Goal: Transaction & Acquisition: Purchase product/service

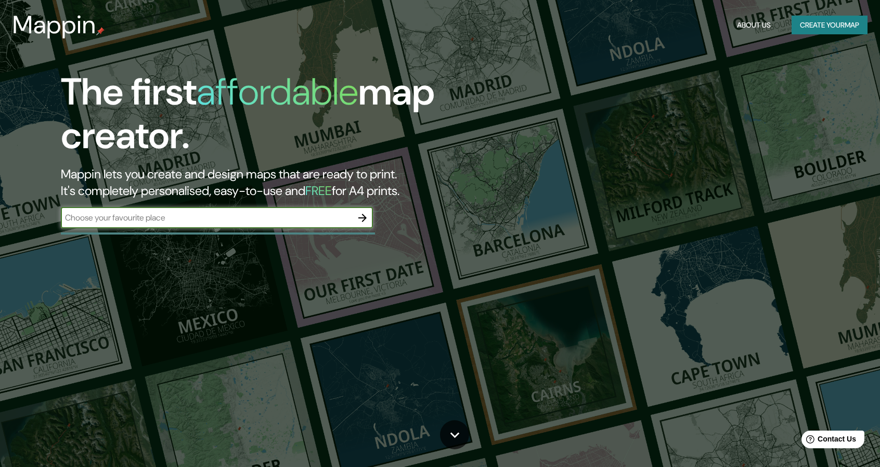
click at [284, 223] on input "text" at bounding box center [206, 218] width 291 height 12
type input "[GEOGRAPHIC_DATA]"
click at [365, 223] on icon "button" at bounding box center [362, 218] width 12 height 12
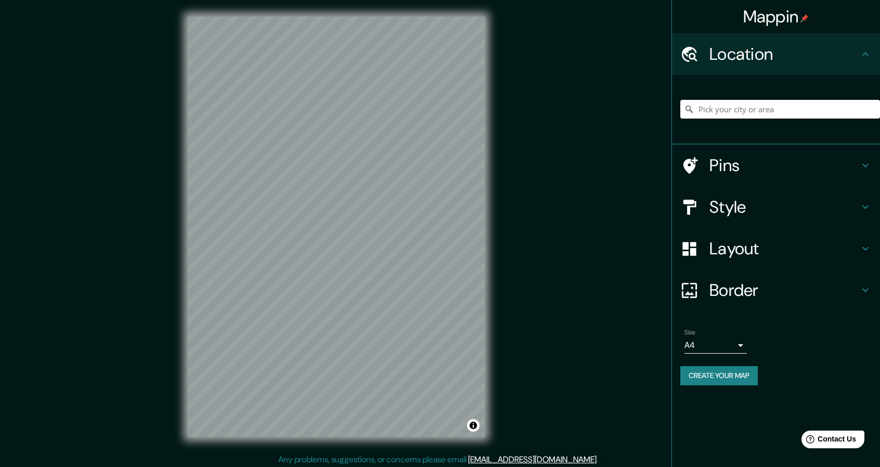
click at [778, 107] on input "Pick your city or area" at bounding box center [780, 109] width 200 height 19
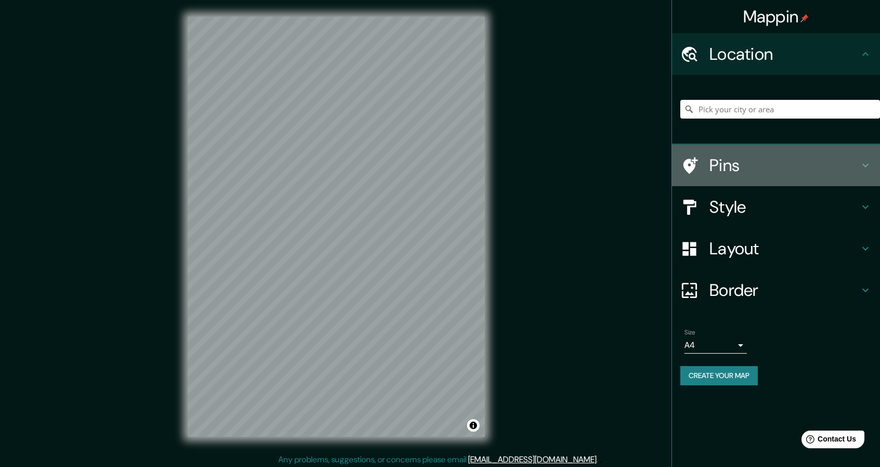
click at [778, 161] on h4 "Pins" at bounding box center [784, 165] width 150 height 21
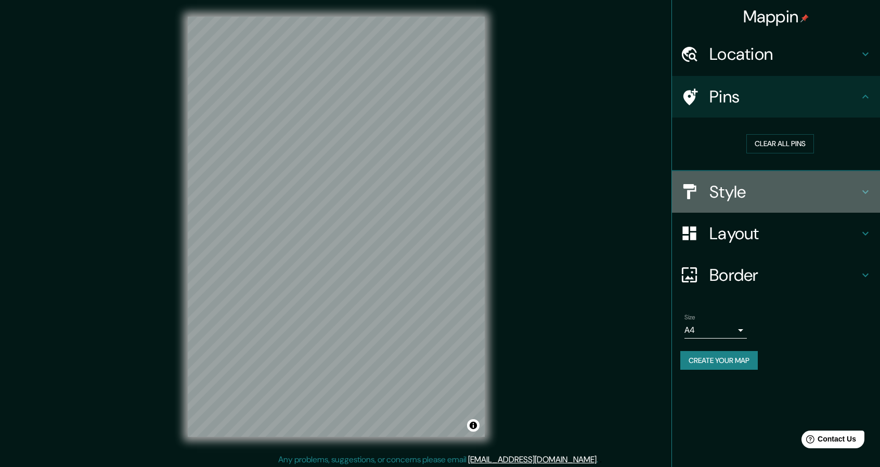
click at [776, 187] on h4 "Style" at bounding box center [784, 192] width 150 height 21
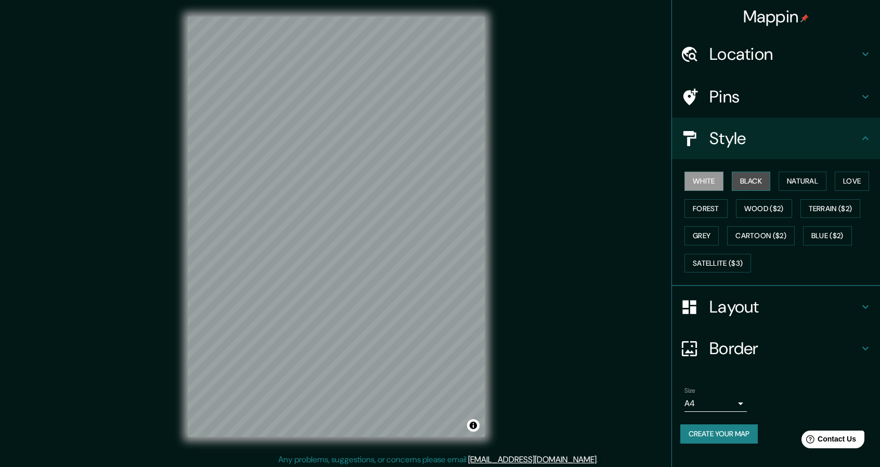
click at [749, 183] on button "Black" at bounding box center [751, 181] width 39 height 19
click at [792, 177] on button "Natural" at bounding box center [803, 181] width 48 height 19
click at [856, 193] on div "White Black Natural Love Forest Wood ($2) Terrain ($2) Grey Cartoon ($2) Blue (…" at bounding box center [780, 221] width 200 height 109
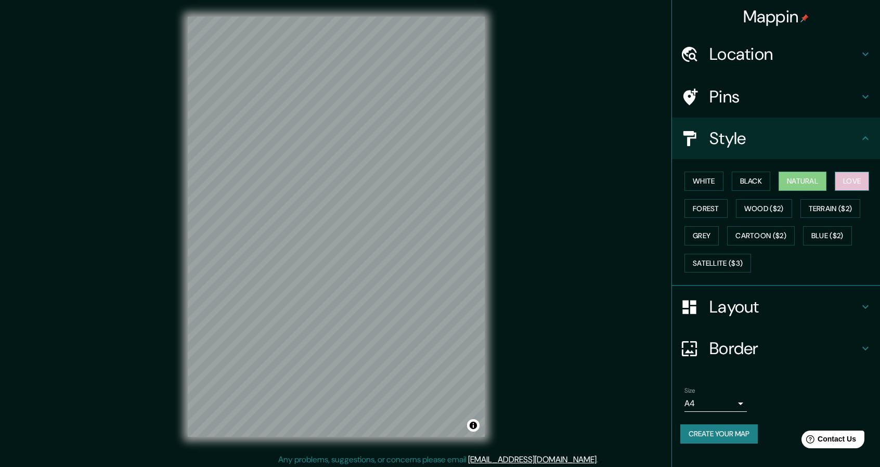
click at [860, 183] on button "Love" at bounding box center [852, 181] width 34 height 19
click at [701, 214] on button "Forest" at bounding box center [705, 208] width 43 height 19
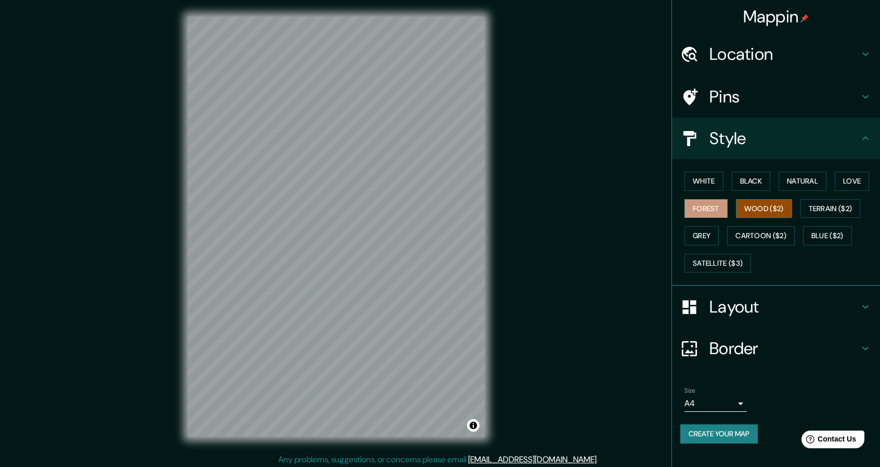
click at [760, 213] on button "Wood ($2)" at bounding box center [764, 208] width 56 height 19
click at [829, 210] on button "Terrain ($2)" at bounding box center [830, 208] width 60 height 19
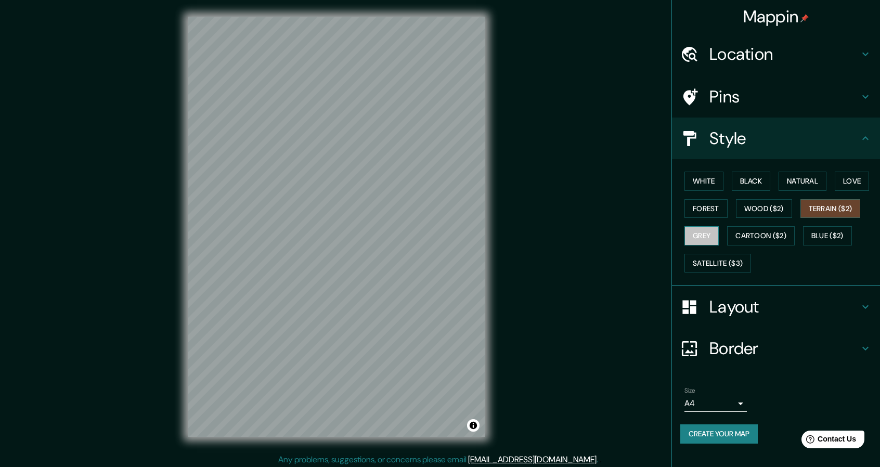
drag, startPoint x: 701, startPoint y: 229, endPoint x: 692, endPoint y: 235, distance: 10.3
click at [692, 235] on button "Grey" at bounding box center [701, 235] width 34 height 19
click at [768, 237] on button "Cartoon ($2)" at bounding box center [761, 235] width 68 height 19
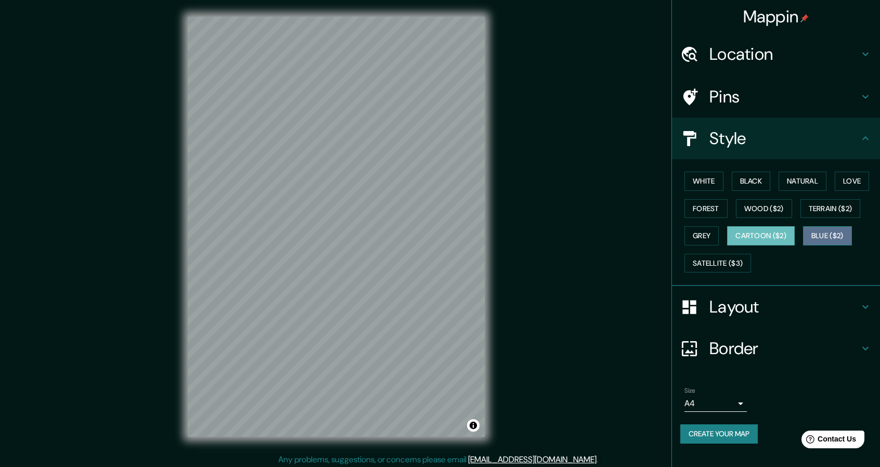
click at [831, 240] on button "Blue ($2)" at bounding box center [827, 235] width 49 height 19
click at [714, 268] on button "Satellite ($3)" at bounding box center [717, 263] width 67 height 19
click at [836, 232] on button "Blue ($2)" at bounding box center [827, 235] width 49 height 19
